Goal: Go to known website: Access a specific website the user already knows

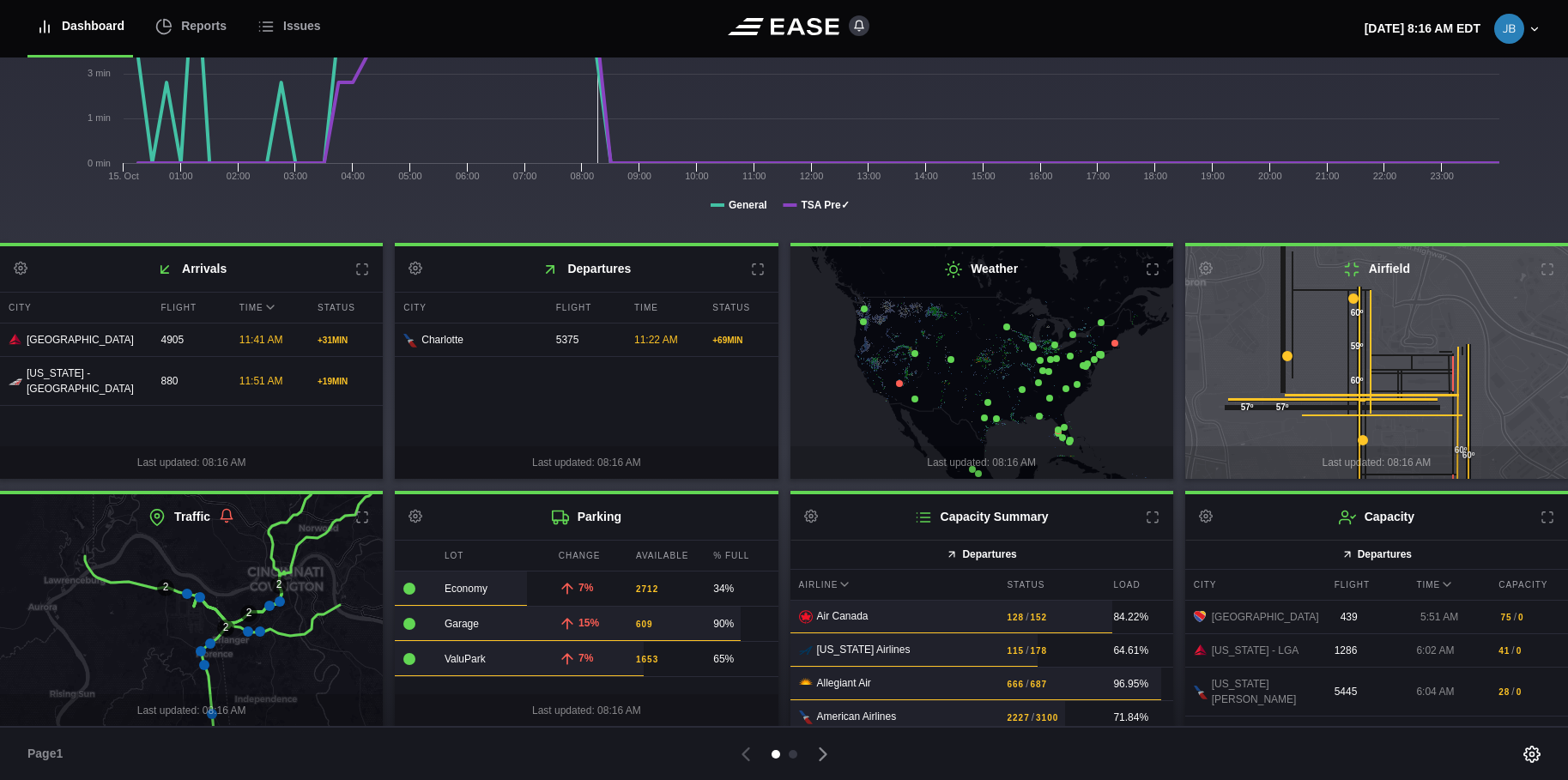
scroll to position [260, 0]
click at [1541, 519] on icon at bounding box center [1548, 516] width 14 height 14
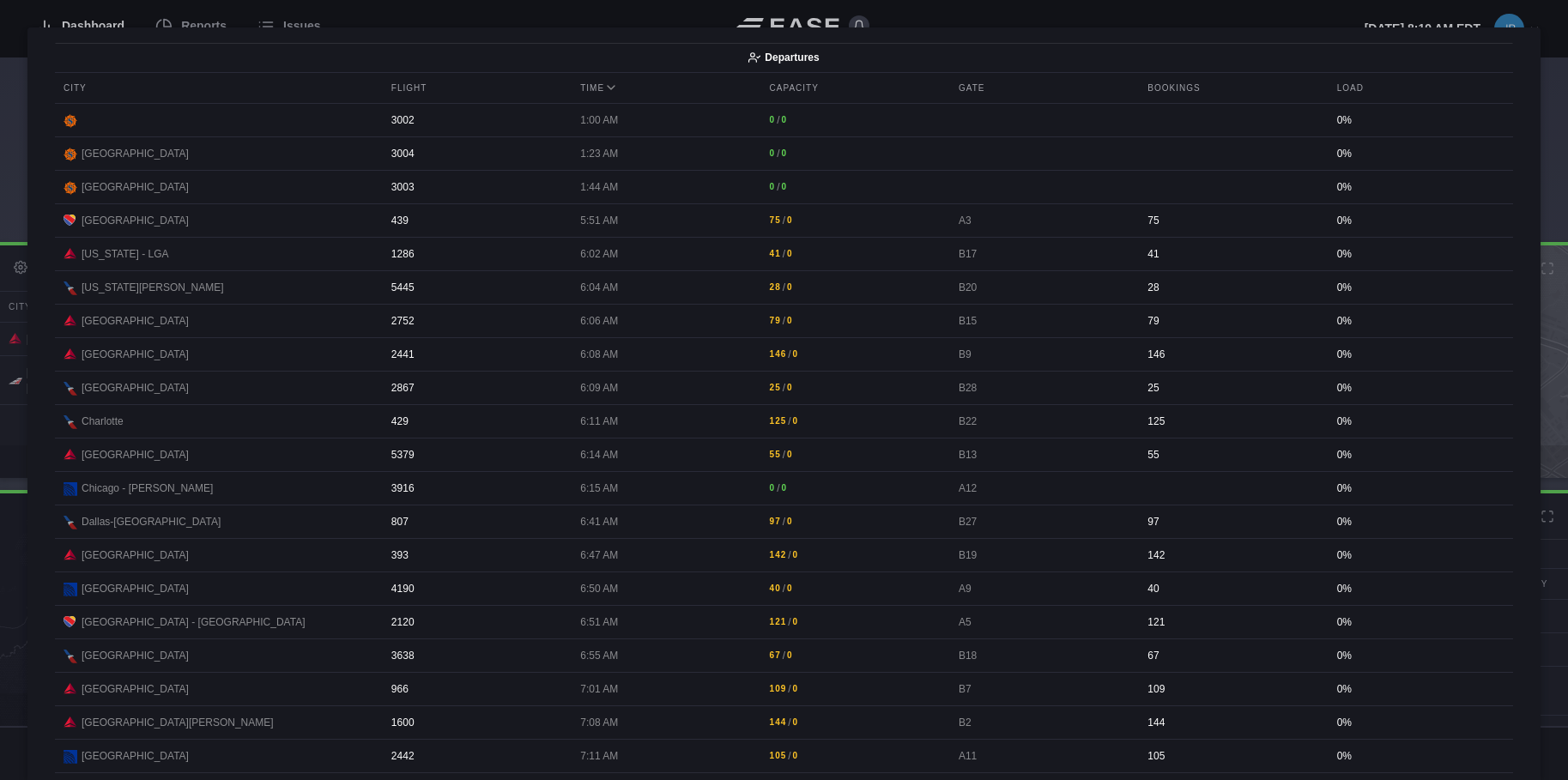
scroll to position [0, 0]
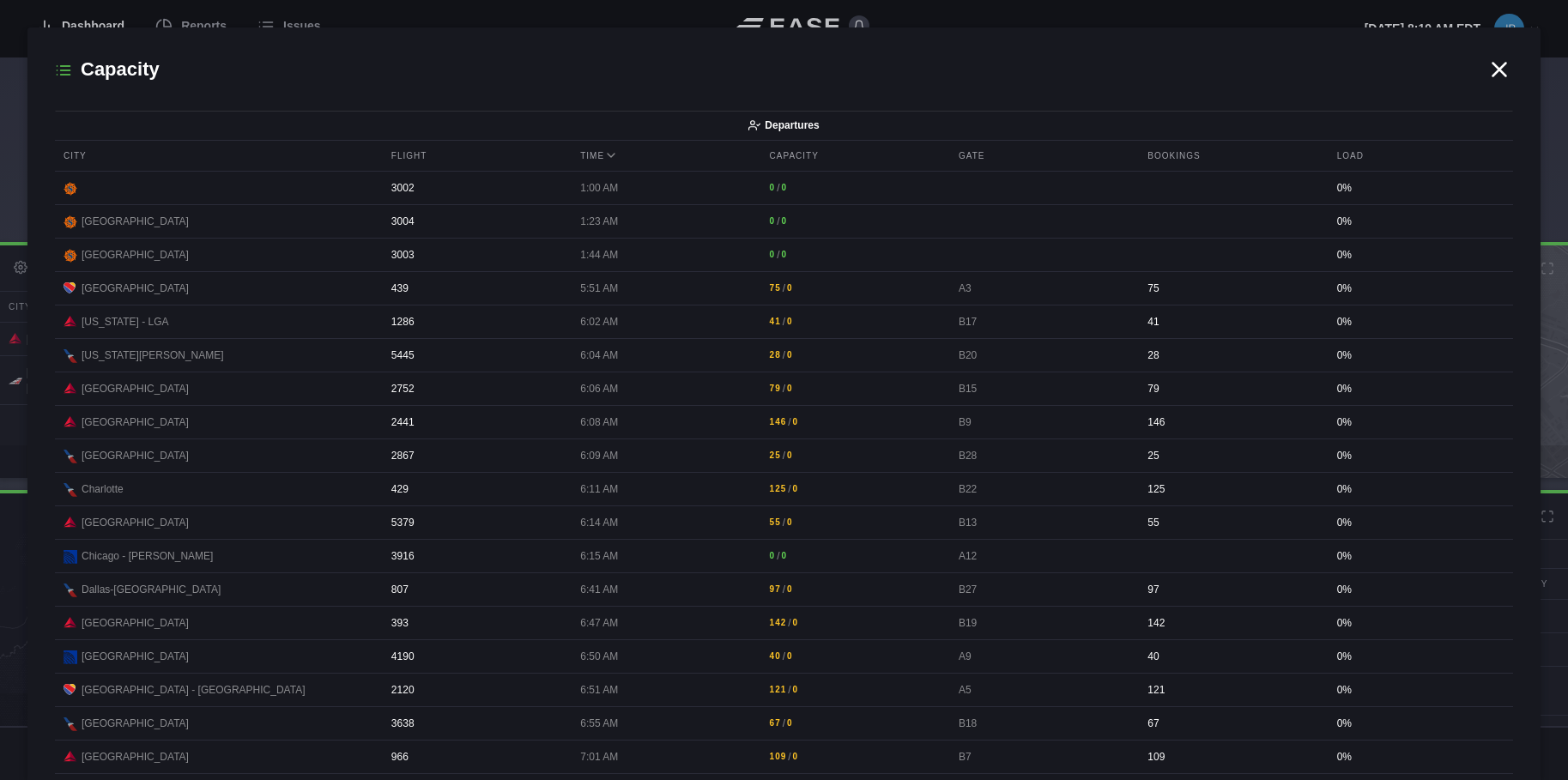
click at [1494, 65] on icon at bounding box center [1500, 69] width 13 height 13
